Goal: Task Accomplishment & Management: Manage account settings

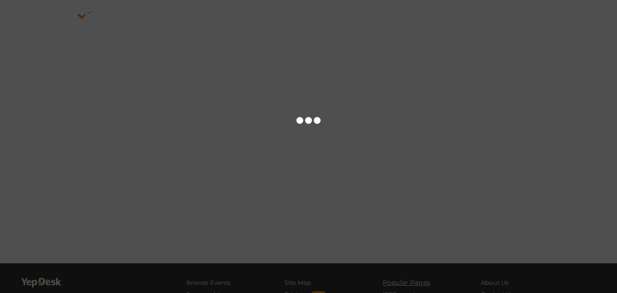
click at [184, 91] on div at bounding box center [308, 146] width 617 height 293
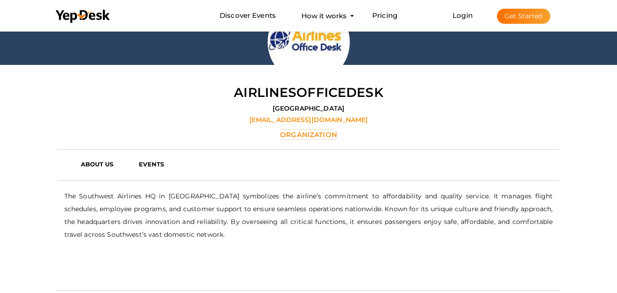
scroll to position [137, 0]
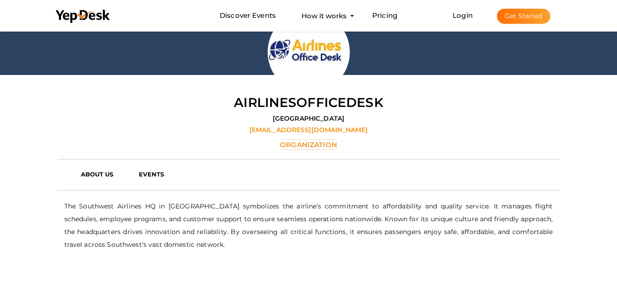
click at [305, 129] on label "airlinesofficedesk15@gmail.com" at bounding box center [308, 129] width 119 height 9
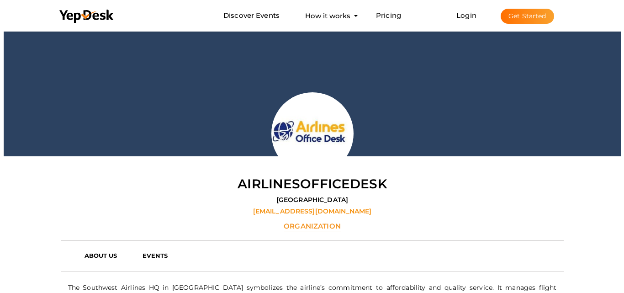
scroll to position [46, 0]
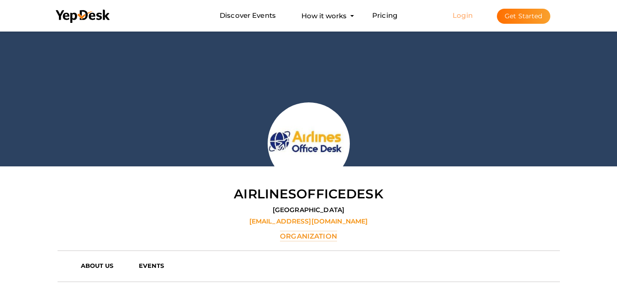
click at [456, 18] on link "Login" at bounding box center [462, 15] width 20 height 9
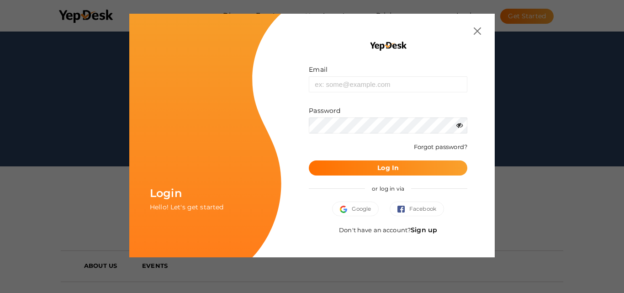
click at [422, 230] on link "Sign up" at bounding box center [423, 230] width 26 height 8
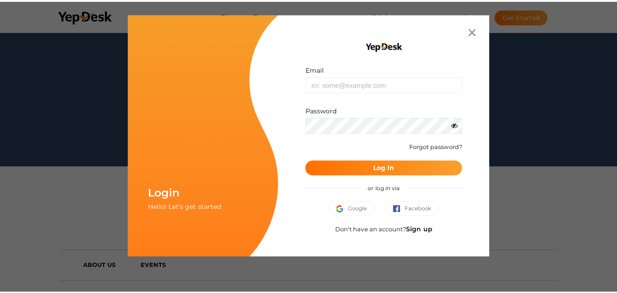
scroll to position [0, 0]
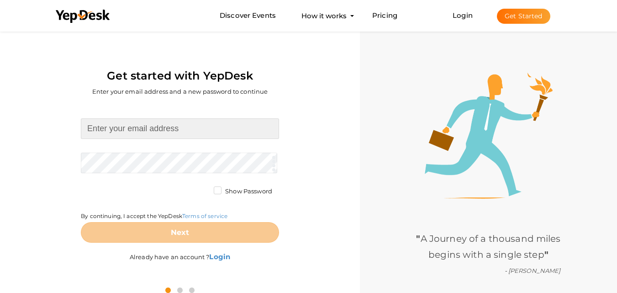
drag, startPoint x: 163, startPoint y: 133, endPoint x: 165, endPoint y: 126, distance: 7.7
click at [165, 129] on input at bounding box center [180, 128] width 198 height 21
type input "[EMAIL_ADDRESS][DOMAIN_NAME]"
click at [138, 160] on form "jackzulkar@gmail.com Required. Invalid email. Checking You already have a YepDe…" at bounding box center [180, 180] width 198 height 124
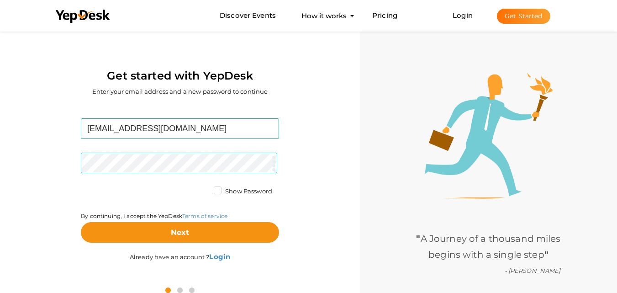
click at [215, 193] on label "Show Password" at bounding box center [243, 191] width 58 height 9
click at [205, 189] on input "Show Password" at bounding box center [205, 189] width 0 height 0
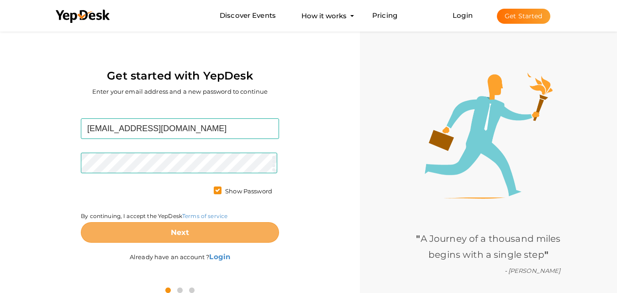
click at [157, 235] on button "Next" at bounding box center [180, 232] width 198 height 21
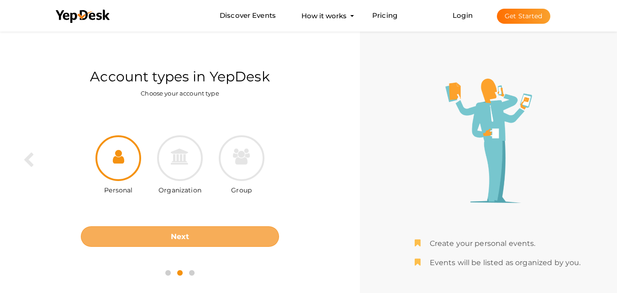
click at [189, 230] on button "Next" at bounding box center [180, 236] width 198 height 21
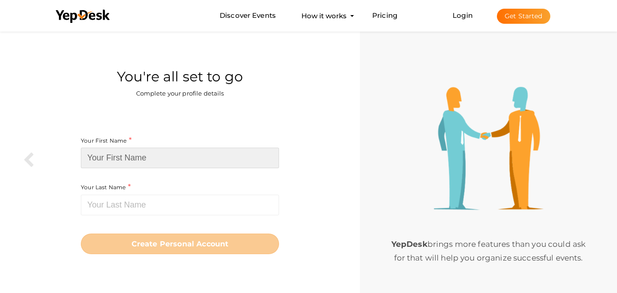
click at [136, 156] on input at bounding box center [180, 157] width 198 height 21
type input "n"
type input "Nissan"
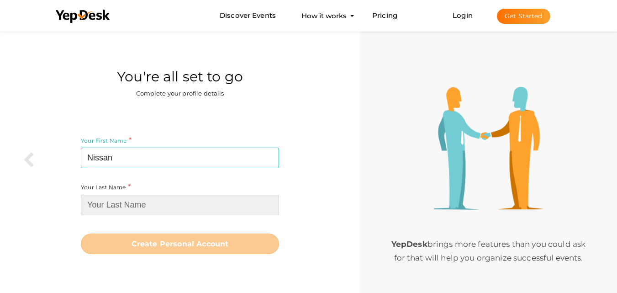
click at [125, 207] on input at bounding box center [180, 205] width 198 height 21
type input "c"
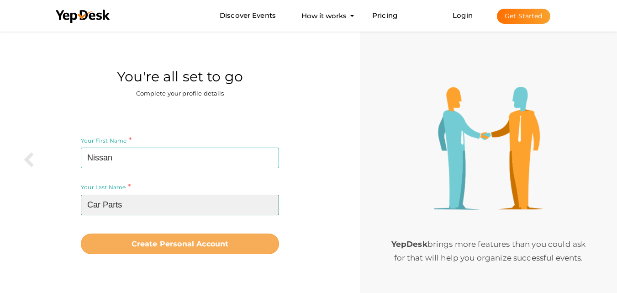
type input "Car Parts"
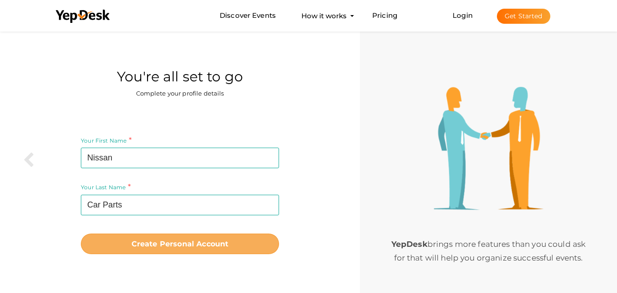
click at [208, 238] on button "Create Personal Account" at bounding box center [180, 243] width 198 height 21
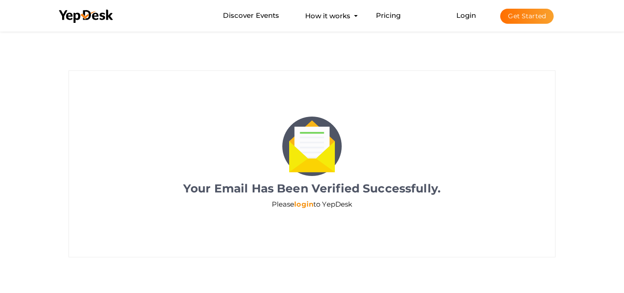
click at [303, 203] on link "login" at bounding box center [303, 204] width 19 height 9
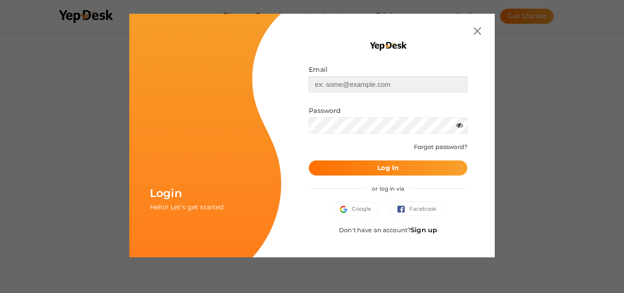
type input "[EMAIL_ADDRESS][DOMAIN_NAME]"
click at [379, 164] on b "Log In" at bounding box center [387, 167] width 21 height 8
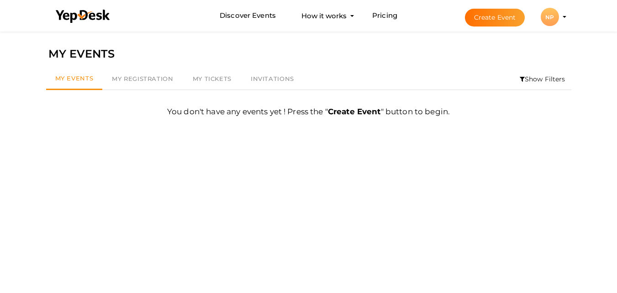
click at [547, 12] on div "NP" at bounding box center [550, 17] width 18 height 18
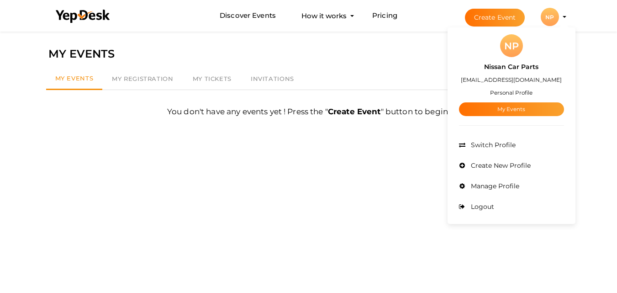
click at [515, 46] on div "NP" at bounding box center [511, 45] width 23 height 23
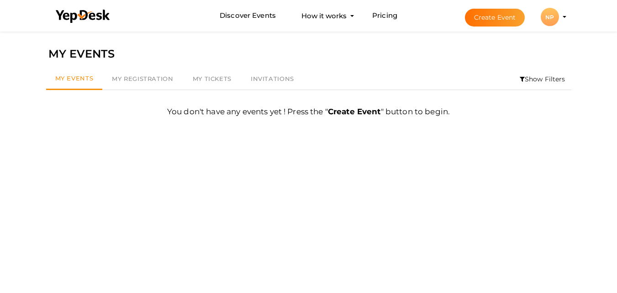
click at [560, 22] on button "NP NP Nissan Car Parts jackzulkar@gmail.com Personal Profile My Events Admin Sw…" at bounding box center [550, 16] width 24 height 19
click at [551, 18] on div "NP" at bounding box center [550, 17] width 18 height 18
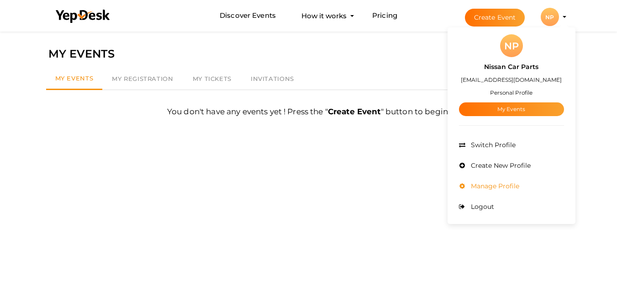
click at [490, 190] on li "Manage Profile" at bounding box center [511, 186] width 105 height 21
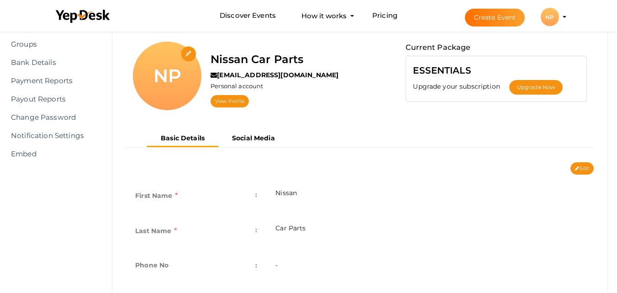
scroll to position [183, 0]
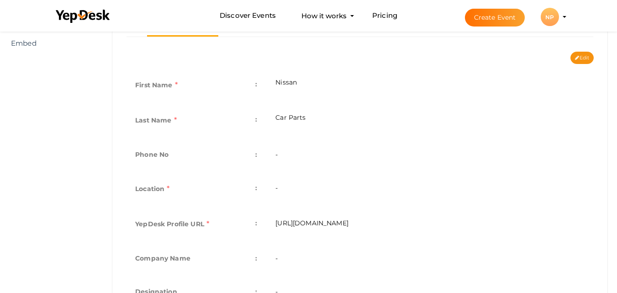
click at [287, 188] on td "-" at bounding box center [429, 189] width 327 height 35
drag, startPoint x: 248, startPoint y: 184, endPoint x: 262, endPoint y: 174, distance: 17.3
click at [262, 174] on td "Location :" at bounding box center [196, 189] width 140 height 35
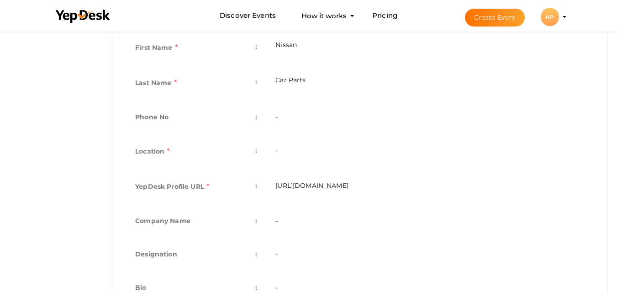
scroll to position [268, 0]
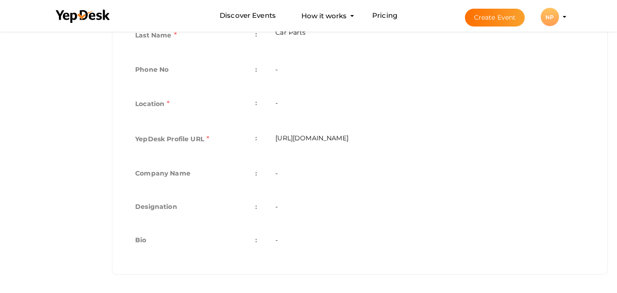
click at [331, 142] on td "[URL][DOMAIN_NAME]" at bounding box center [429, 139] width 327 height 35
drag, startPoint x: 335, startPoint y: 121, endPoint x: 334, endPoint y: 111, distance: 9.2
click at [334, 113] on tbody "First Name : Nissan Last Name : Car Parts Phone No : - Personal Type : - Locati…" at bounding box center [360, 121] width 468 height 274
click at [462, 156] on td "[URL][DOMAIN_NAME]" at bounding box center [429, 139] width 327 height 35
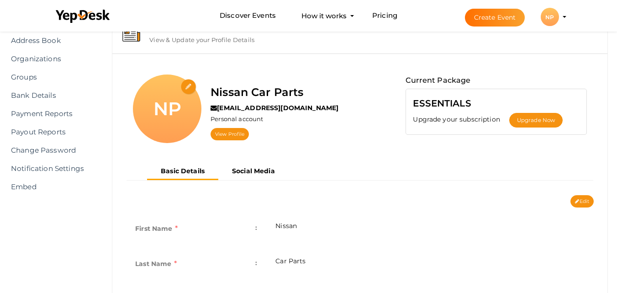
scroll to position [0, 0]
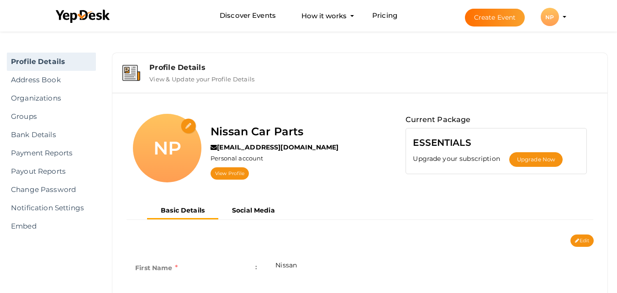
click at [188, 122] on input "file" at bounding box center [189, 126] width 16 height 16
type input "C:\fakepath\logo (1).jpg"
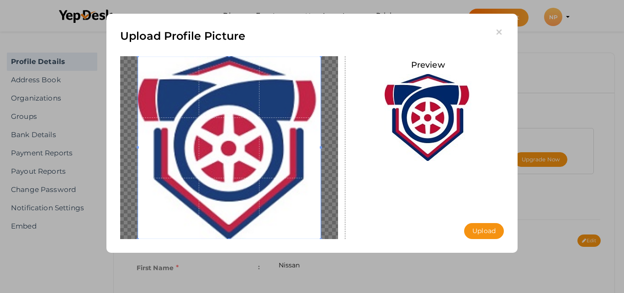
click at [481, 227] on button "Upload" at bounding box center [484, 231] width 40 height 16
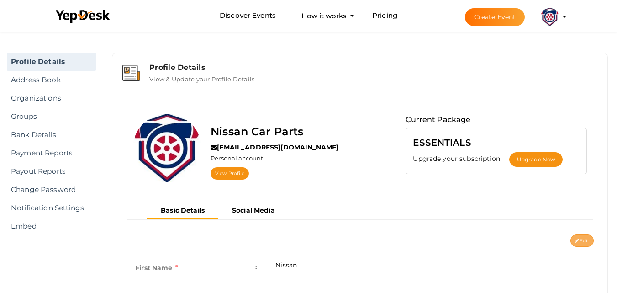
click at [588, 240] on button "Edit" at bounding box center [581, 240] width 23 height 12
type input "Nissan"
type input "Car Parts"
type input "nissan-car-parts"
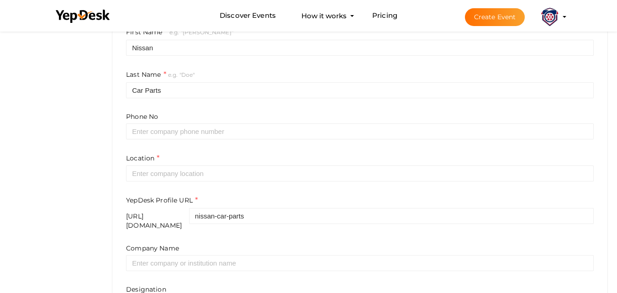
scroll to position [228, 0]
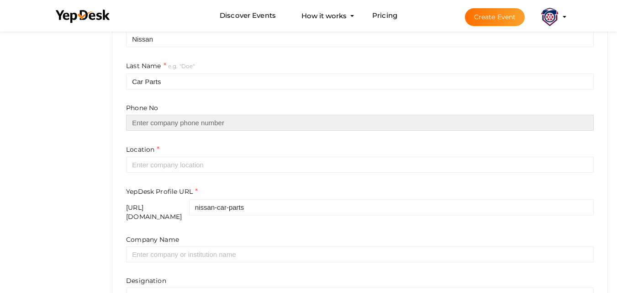
click at [251, 126] on input "text" at bounding box center [360, 123] width 468 height 16
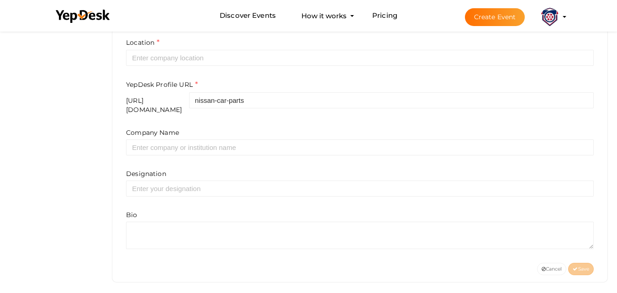
scroll to position [337, 0]
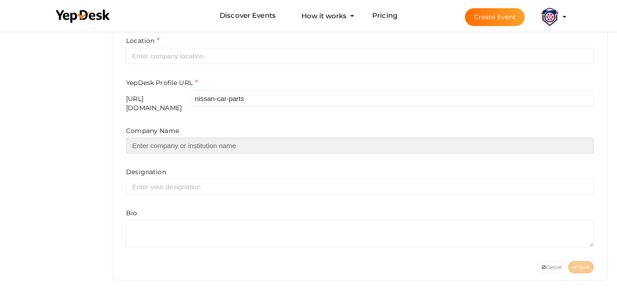
click at [257, 138] on input "text" at bounding box center [360, 145] width 468 height 16
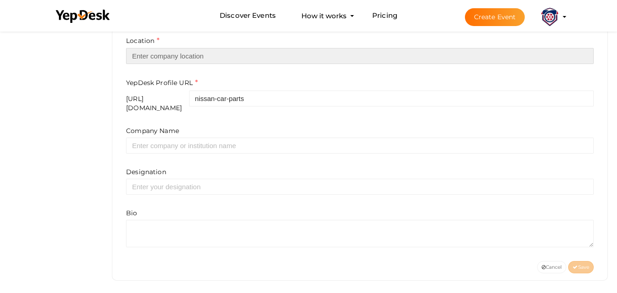
click at [273, 62] on input "text" at bounding box center [360, 56] width 468 height 16
type input "[GEOGRAPHIC_DATA]"
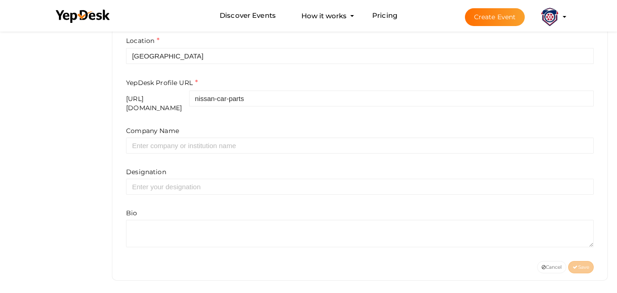
type input "8886188881"
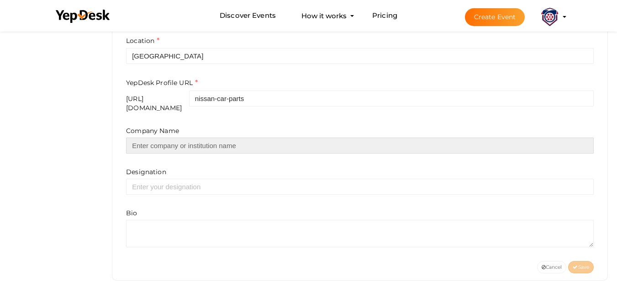
type input "Turbo Auto Parts"
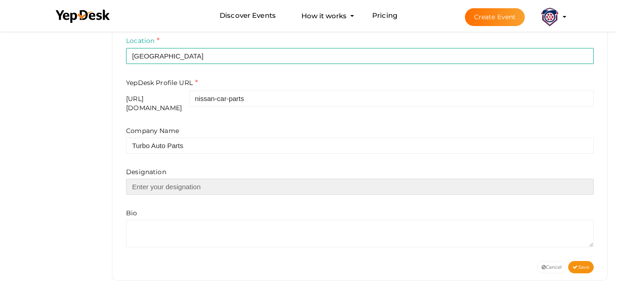
click at [174, 179] on input "text" at bounding box center [360, 187] width 468 height 16
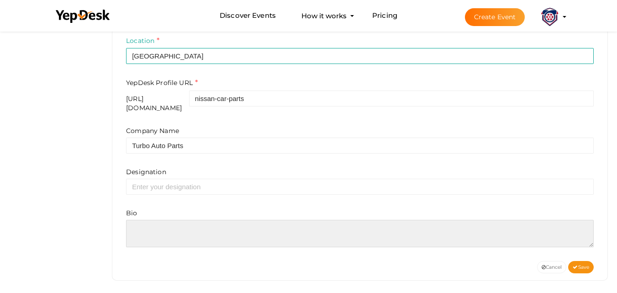
click at [148, 222] on textarea at bounding box center [360, 233] width 468 height 27
paste textarea "Are You Looking For a 2008 ford edge engine 3.5l v6 drivetrain exhibits consist…"
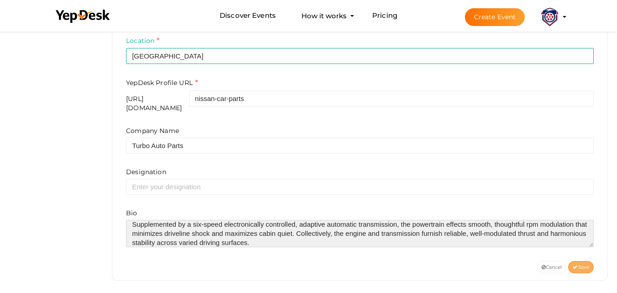
type textarea "Are You Looking For a 2008 ford edge engine 3.5l v6 drivetrain exhibits consist…"
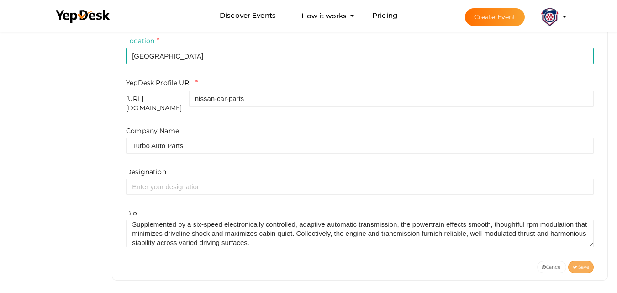
click at [576, 261] on button "Save" at bounding box center [581, 267] width 26 height 12
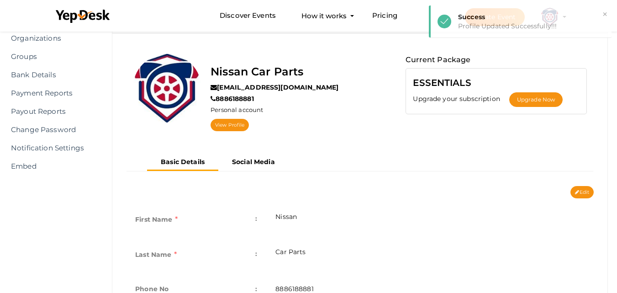
scroll to position [59, 0]
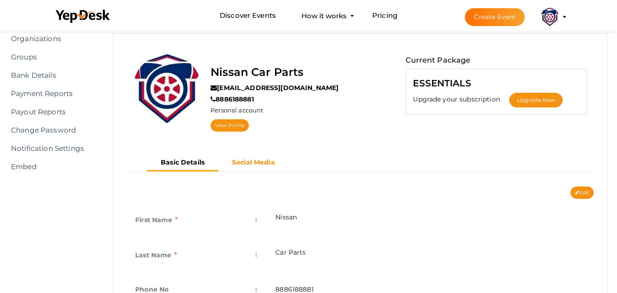
click at [248, 162] on b "Social Media" at bounding box center [253, 162] width 43 height 8
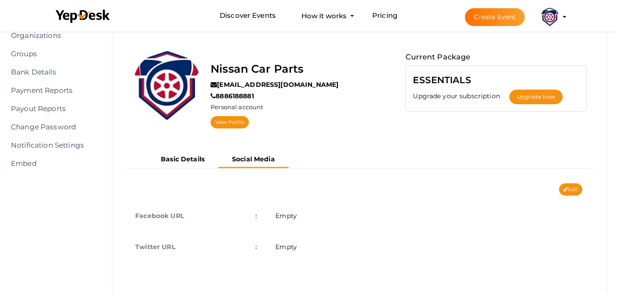
scroll to position [83, 0]
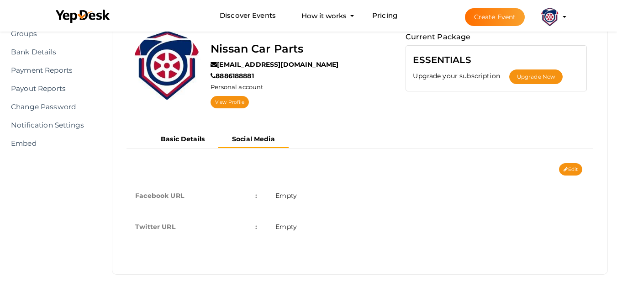
click at [313, 190] on td "Empty" at bounding box center [429, 195] width 327 height 31
click at [294, 195] on span "Empty" at bounding box center [285, 195] width 21 height 8
click at [286, 195] on span "Empty" at bounding box center [285, 195] width 21 height 8
click at [331, 198] on td "Empty" at bounding box center [429, 195] width 327 height 31
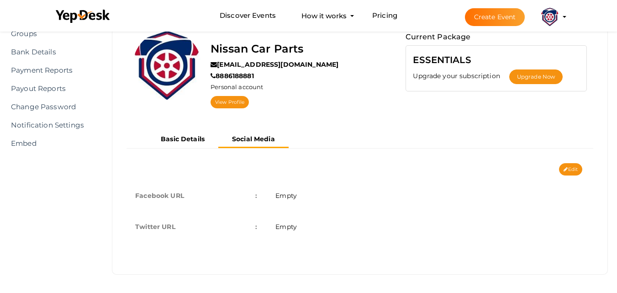
drag, startPoint x: 297, startPoint y: 194, endPoint x: 290, endPoint y: 193, distance: 6.5
click at [294, 194] on span "Empty" at bounding box center [285, 195] width 21 height 8
click at [289, 193] on span "Empty" at bounding box center [285, 195] width 21 height 8
click at [284, 195] on span "Empty" at bounding box center [285, 195] width 21 height 8
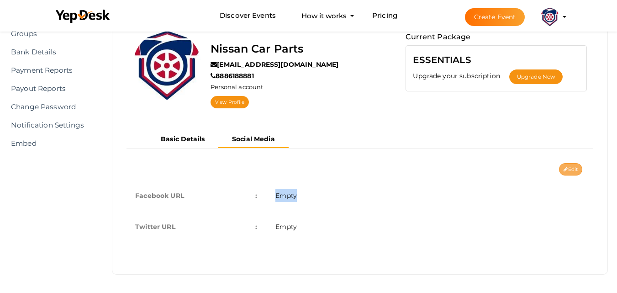
click at [563, 167] on icon at bounding box center [565, 169] width 4 height 5
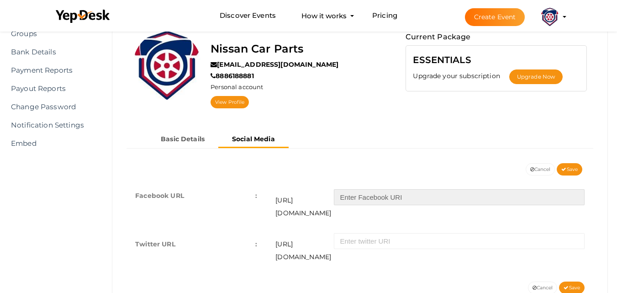
click at [371, 197] on input "text" at bounding box center [459, 197] width 251 height 16
paste input "https://www.facebook.com/turboautopartsllc/"
type input "https://www.facebook.com/turboautopartsllc/"
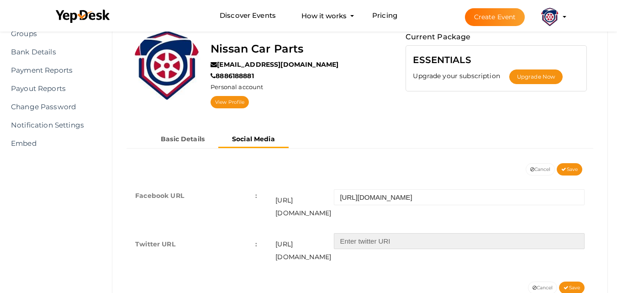
click at [355, 233] on input "text" at bounding box center [459, 241] width 251 height 16
paste input "https://turboautoparts.com/used-engine/ford/edge/2008/3.5l-vin-c-8th-digit-engi…"
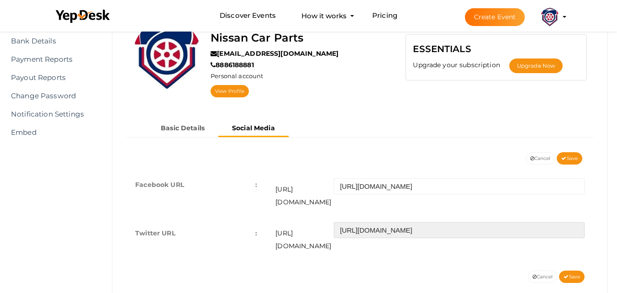
scroll to position [100, 0]
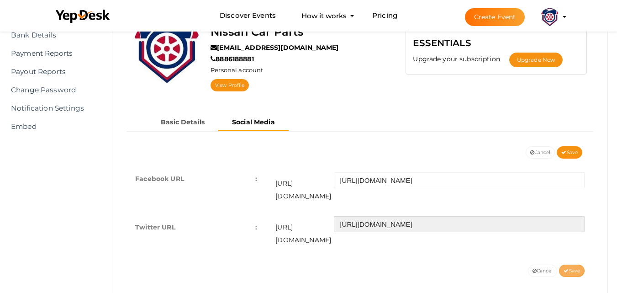
type input "https://turboautoparts.com/used-engine/ford/edge/2008/3.5l-vin-c-8th-digit-engi…"
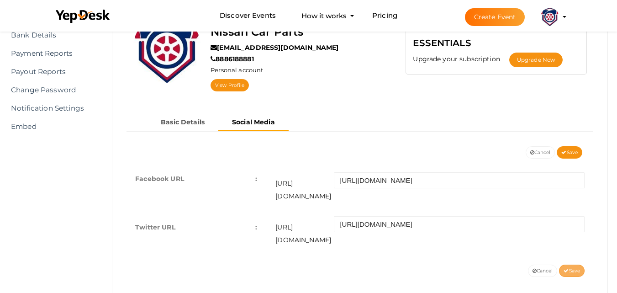
click at [568, 268] on span "Save" at bounding box center [571, 271] width 16 height 6
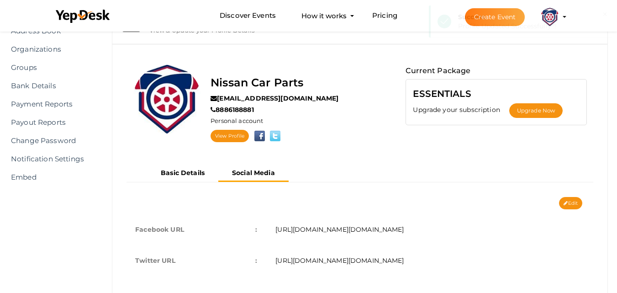
scroll to position [0, 0]
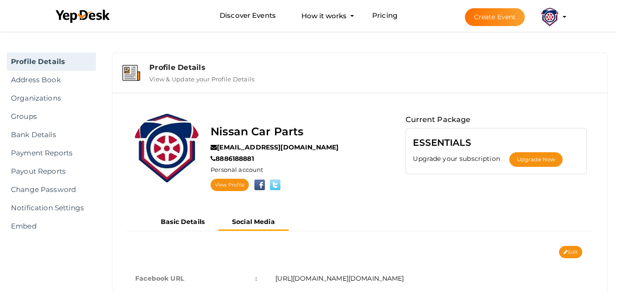
click at [552, 13] on img at bounding box center [550, 17] width 18 height 18
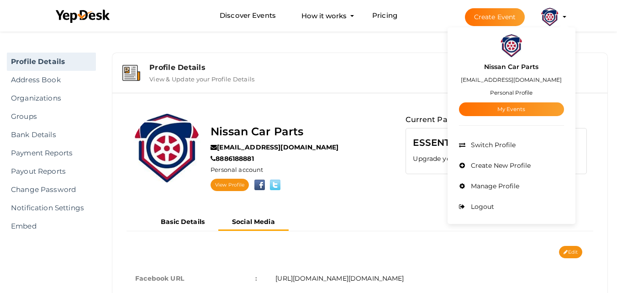
click at [515, 93] on small "Personal Profile" at bounding box center [511, 92] width 42 height 7
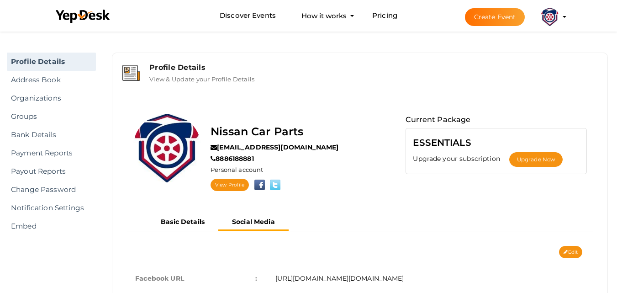
click at [552, 23] on img at bounding box center [550, 17] width 18 height 18
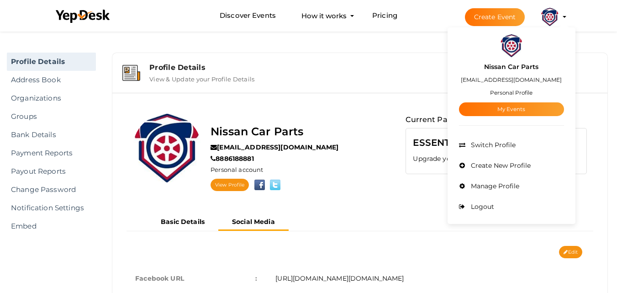
click at [513, 47] on img at bounding box center [511, 45] width 23 height 23
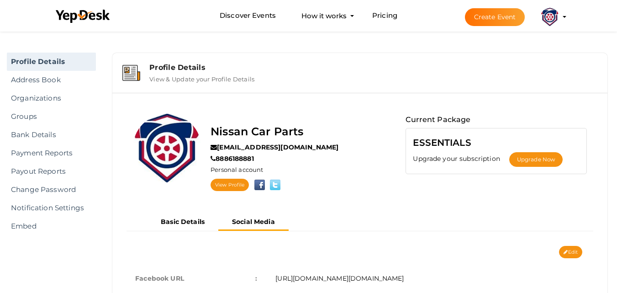
click at [549, 23] on img at bounding box center [550, 17] width 18 height 18
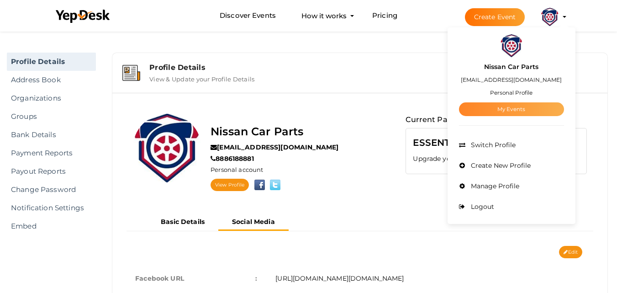
click at [502, 104] on link "My Events" at bounding box center [511, 109] width 105 height 14
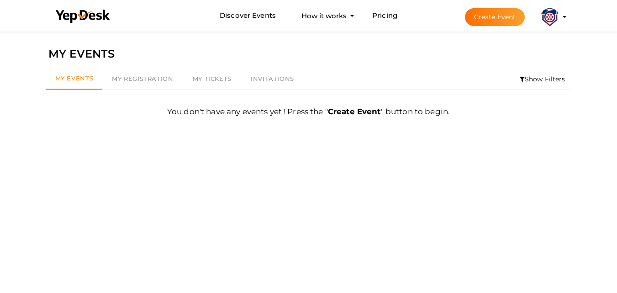
click at [559, 15] on button "Nissan Car Parts [EMAIL_ADDRESS][DOMAIN_NAME] Personal Profile My Events Admin …" at bounding box center [550, 16] width 24 height 19
click at [565, 18] on li "Create Event Nissan Car Parts jackzulkar@gmail.com Personal Profile My Events A…" at bounding box center [508, 16] width 122 height 33
click at [563, 14] on li "Create Event Nissan Car Parts jackzulkar@gmail.com Personal Profile My Events A…" at bounding box center [508, 16] width 122 height 33
click at [554, 11] on img at bounding box center [550, 17] width 18 height 18
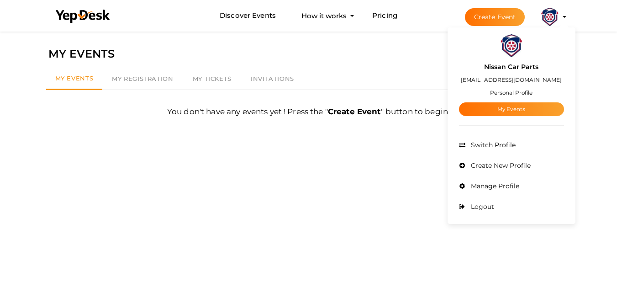
click at [512, 42] on img at bounding box center [511, 45] width 23 height 23
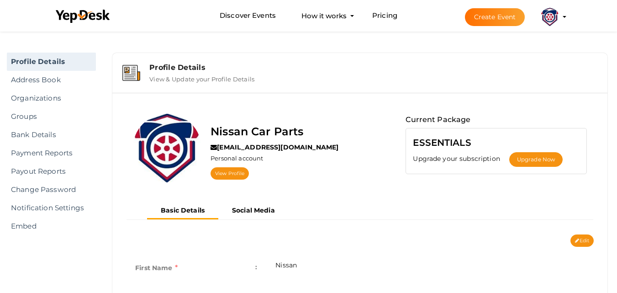
click at [547, 17] on img at bounding box center [550, 17] width 18 height 18
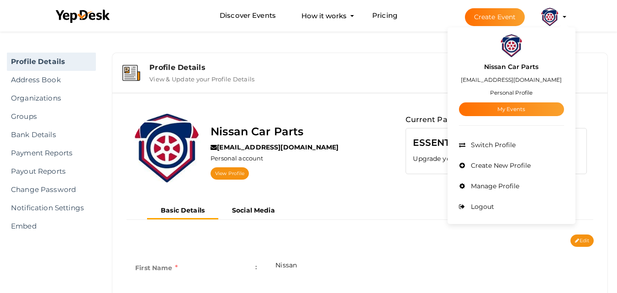
click at [516, 93] on small "Personal Profile" at bounding box center [511, 92] width 42 height 7
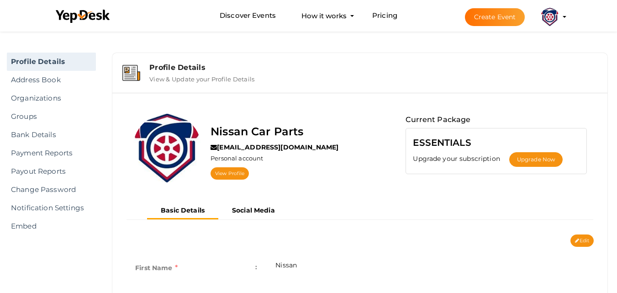
click at [552, 16] on img at bounding box center [550, 17] width 18 height 18
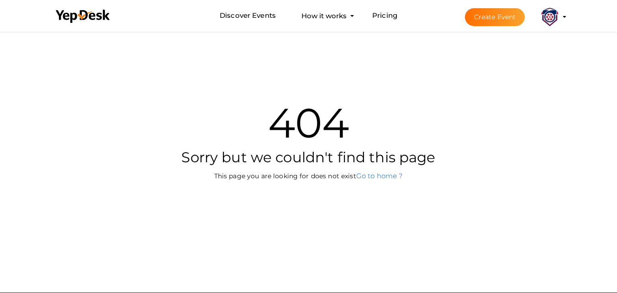
click at [558, 15] on img at bounding box center [550, 17] width 18 height 18
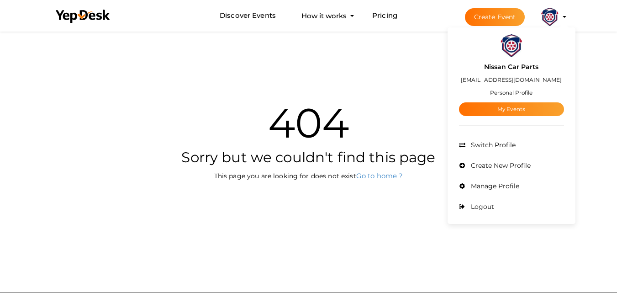
click at [514, 49] on img at bounding box center [511, 45] width 23 height 23
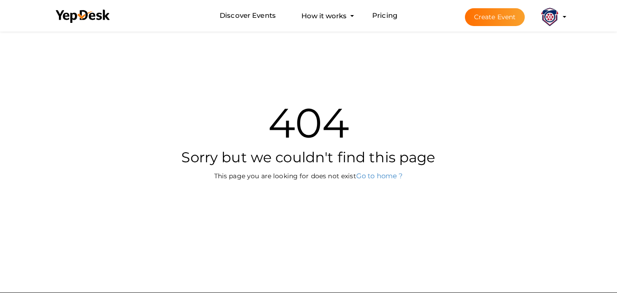
click at [552, 9] on img at bounding box center [550, 17] width 18 height 18
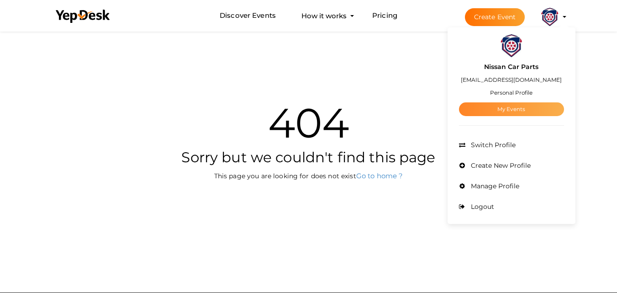
click at [523, 108] on link "My Events" at bounding box center [511, 109] width 105 height 14
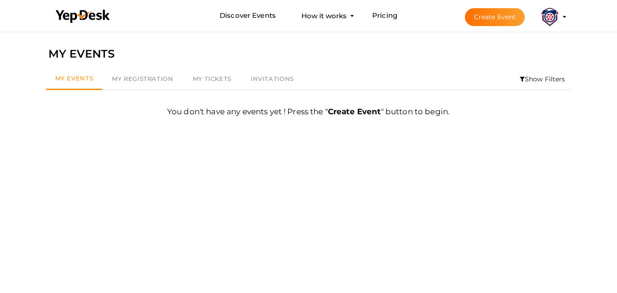
click at [559, 13] on button "Nissan Car Parts [EMAIL_ADDRESS][DOMAIN_NAME] Personal Profile My Events Admin …" at bounding box center [550, 16] width 24 height 19
click at [545, 10] on img at bounding box center [550, 17] width 18 height 18
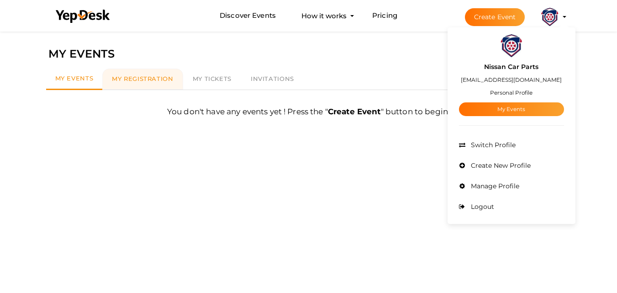
click at [141, 77] on span "My Registration" at bounding box center [142, 78] width 61 height 7
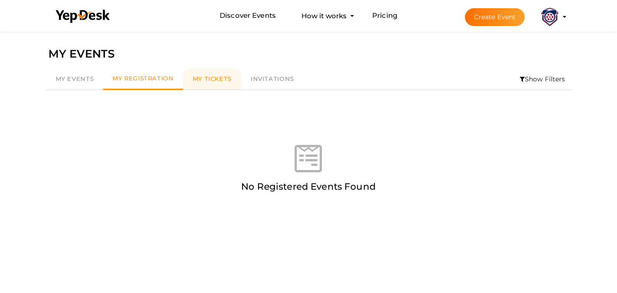
click at [212, 76] on span "My Tickets" at bounding box center [212, 78] width 39 height 7
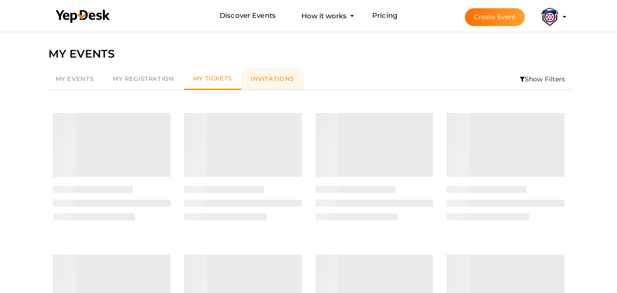
click at [272, 77] on span "Invitations" at bounding box center [272, 78] width 43 height 7
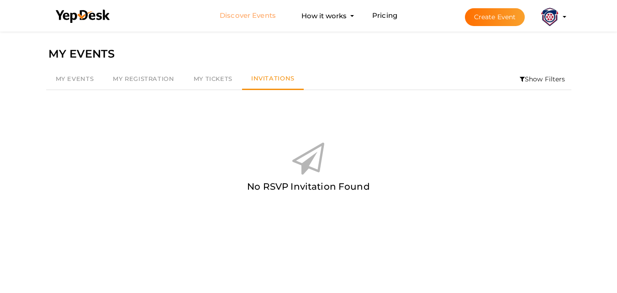
click at [253, 14] on link "Discover Events" at bounding box center [248, 15] width 56 height 17
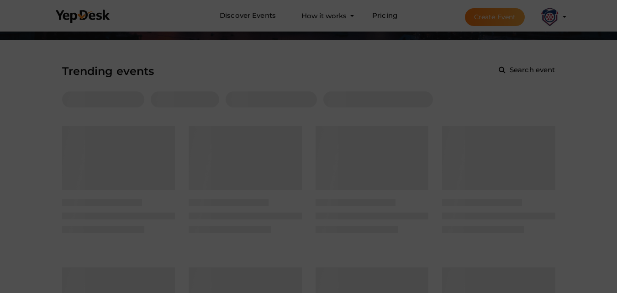
scroll to position [101, 0]
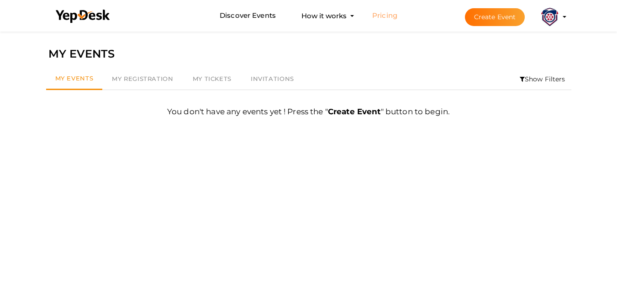
click at [388, 14] on link "Pricing" at bounding box center [384, 15] width 25 height 17
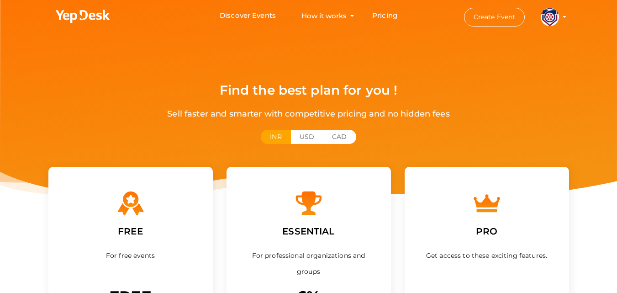
click at [552, 18] on img at bounding box center [550, 17] width 18 height 18
